Goal: Navigation & Orientation: Locate item on page

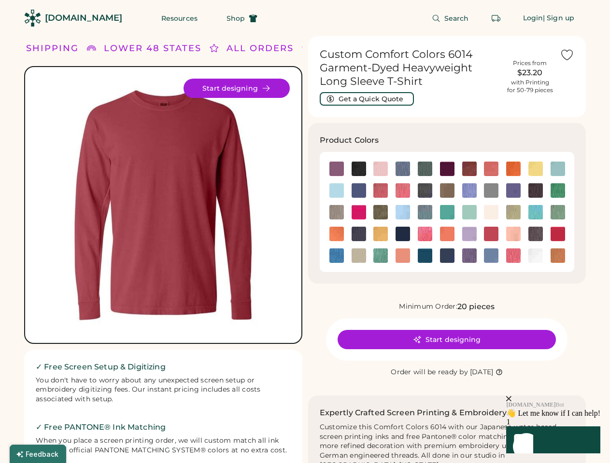
click at [305, 232] on div "FREE SHIPPING LOWER 48 STATES ALL ORDERS FREE SHIPPING LOWER 48 STATES ALL ORDE…" at bounding box center [304, 459] width 561 height 847
click at [305, 250] on div "FREE SHIPPING LOWER 48 STATES ALL ORDERS FREE SHIPPING LOWER 48 STATES ALL ORDE…" at bounding box center [304, 459] width 561 height 847
click at [163, 250] on img at bounding box center [163, 205] width 253 height 253
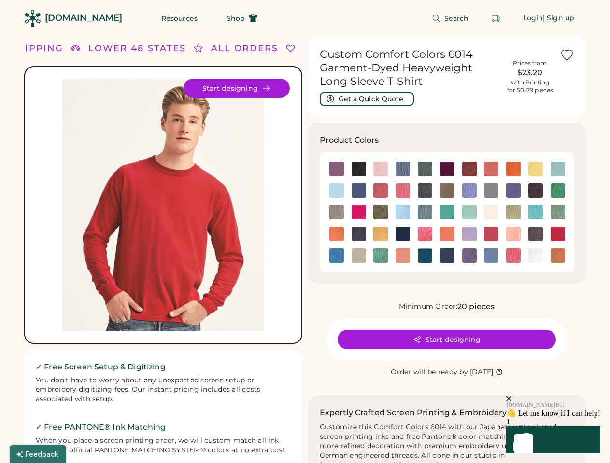
click at [163, 48] on div "LOWER 48 STATES" at bounding box center [136, 48] width 97 height 13
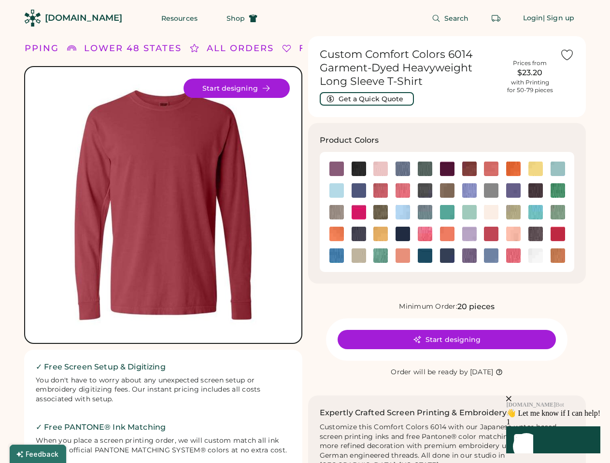
click at [305, 48] on div "FREE SHIPPING LOWER 48 STATES ALL ORDERS FREE SHIPPING LOWER 48 STATES ALL ORDE…" at bounding box center [304, 459] width 561 height 847
click at [40, 48] on div "FREE SHIPPING" at bounding box center [13, 48] width 83 height 13
click at [153, 48] on div "LOWER 48 STATES" at bounding box center [125, 48] width 97 height 13
click at [214, 48] on div "ALL ORDERS" at bounding box center [228, 48] width 67 height 13
click at [260, 48] on div "FREE SHIPPING LOWER 48 STATES ALL ORDERS FREE SHIPPING LOWER 48 STATES ALL ORDE…" at bounding box center [325, 48] width 729 height 13
